Goal: Find specific page/section: Find specific page/section

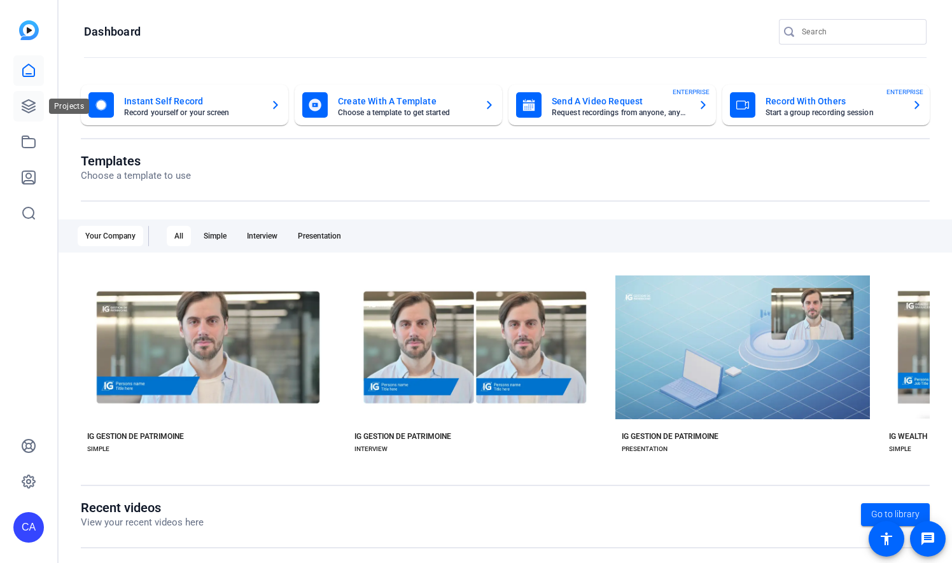
click at [29, 102] on icon at bounding box center [28, 106] width 15 height 15
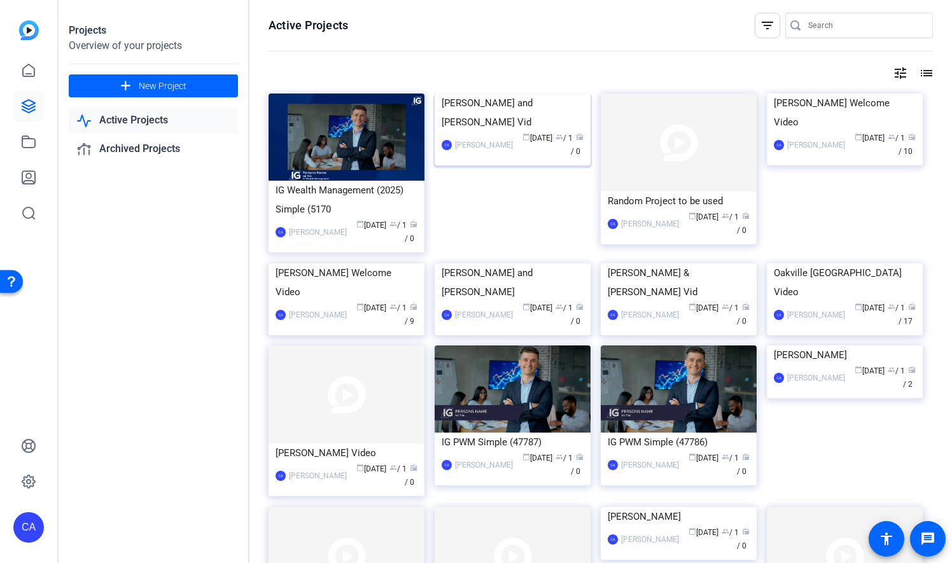
click at [487, 94] on img at bounding box center [513, 94] width 156 height 0
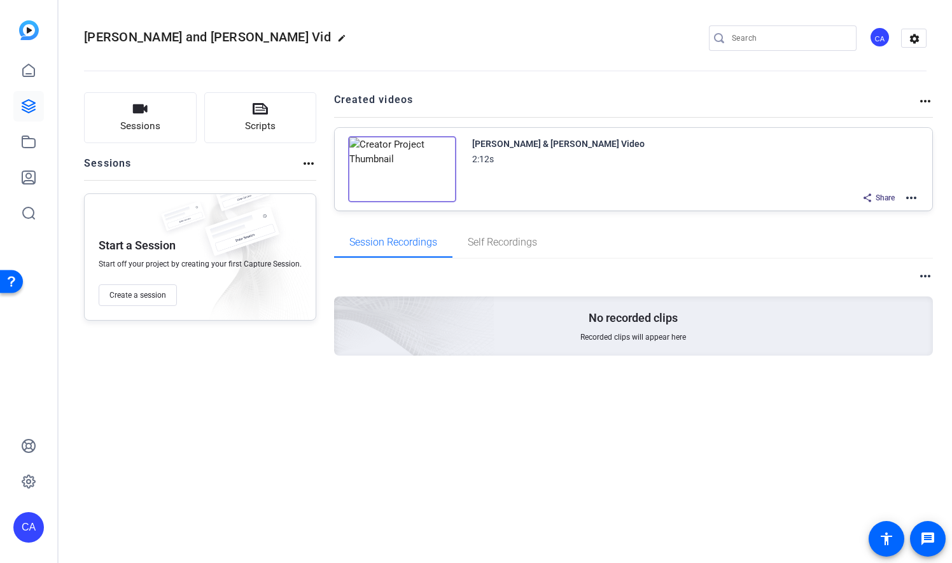
click at [395, 168] on img at bounding box center [402, 169] width 108 height 66
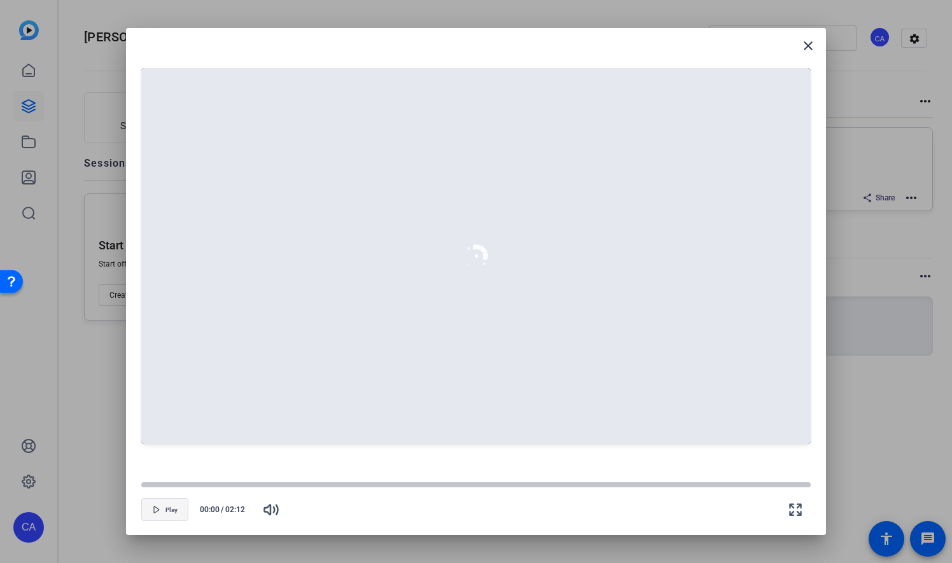
click at [158, 510] on icon "button" at bounding box center [157, 510] width 8 height 8
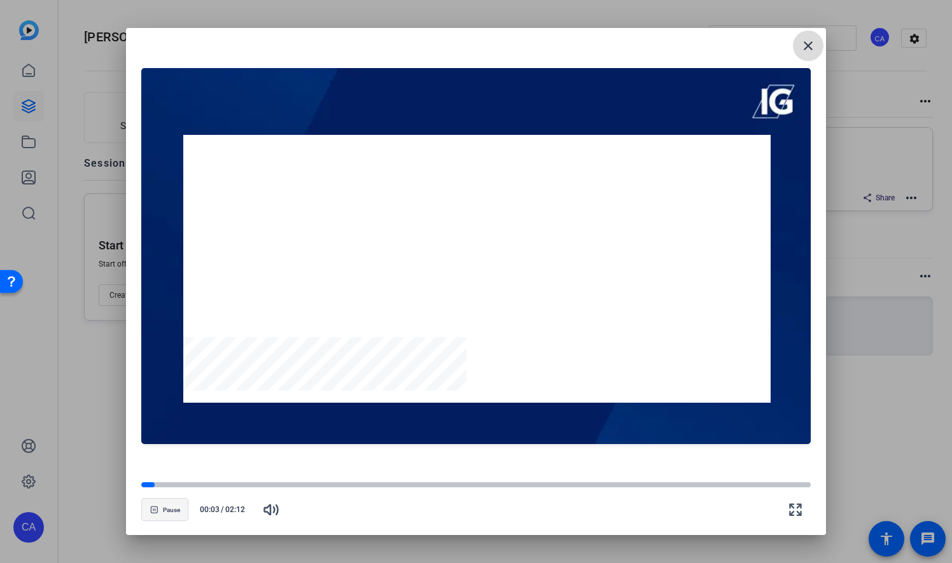
click at [814, 46] on mat-icon "close" at bounding box center [808, 45] width 15 height 15
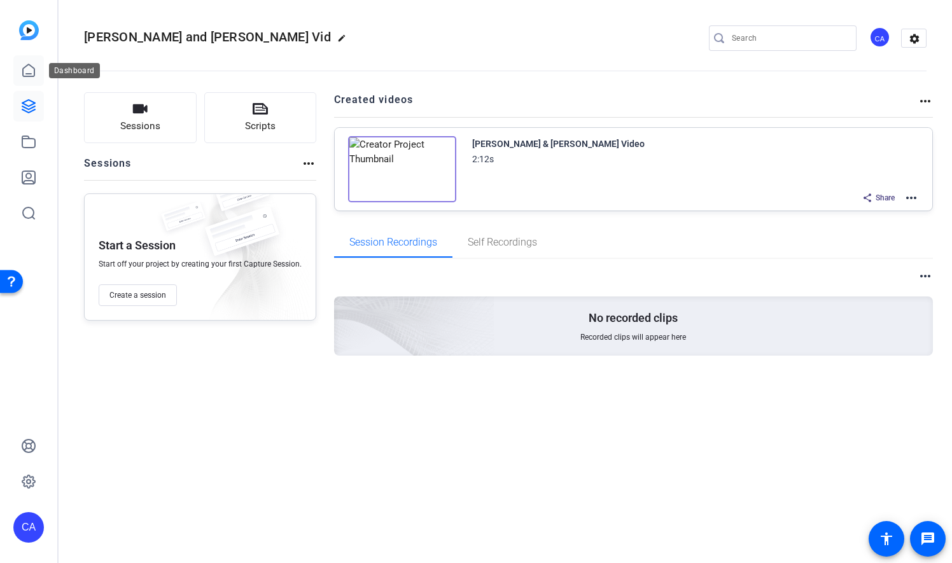
click at [34, 66] on icon at bounding box center [28, 70] width 15 height 15
